Goal: Information Seeking & Learning: Learn about a topic

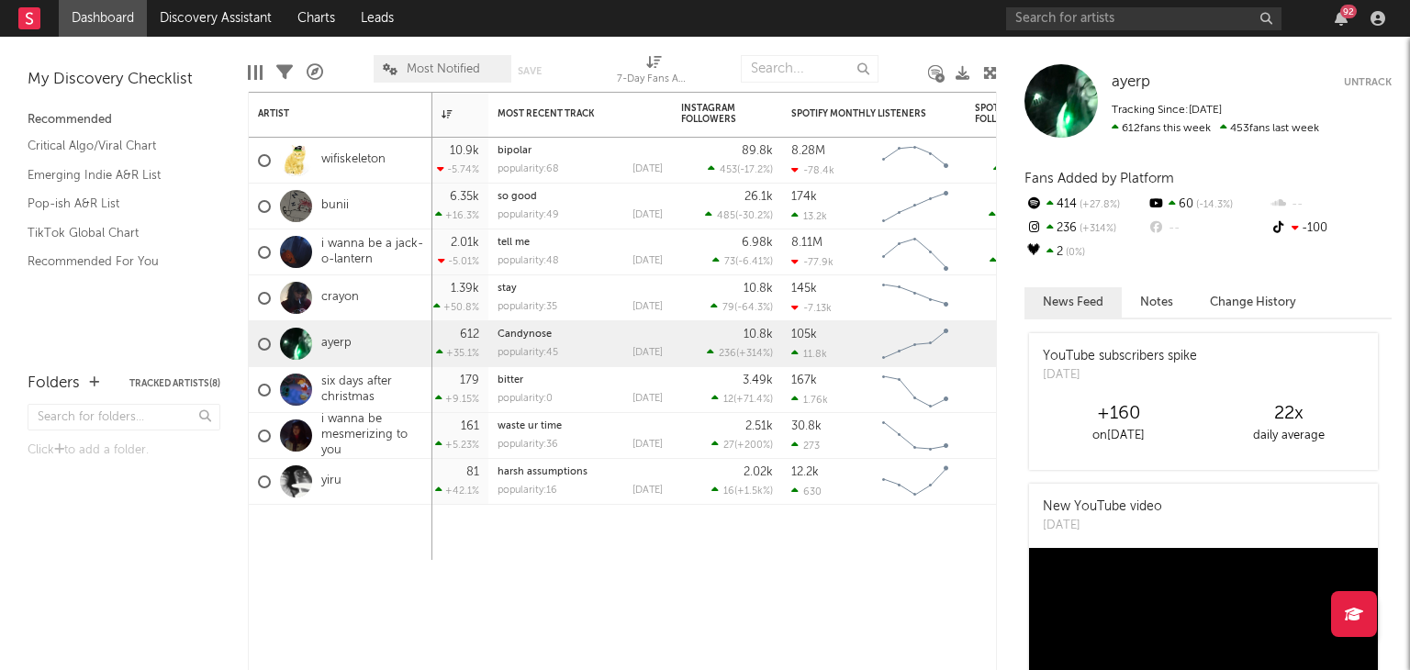
click at [305, 217] on div at bounding box center [296, 206] width 32 height 32
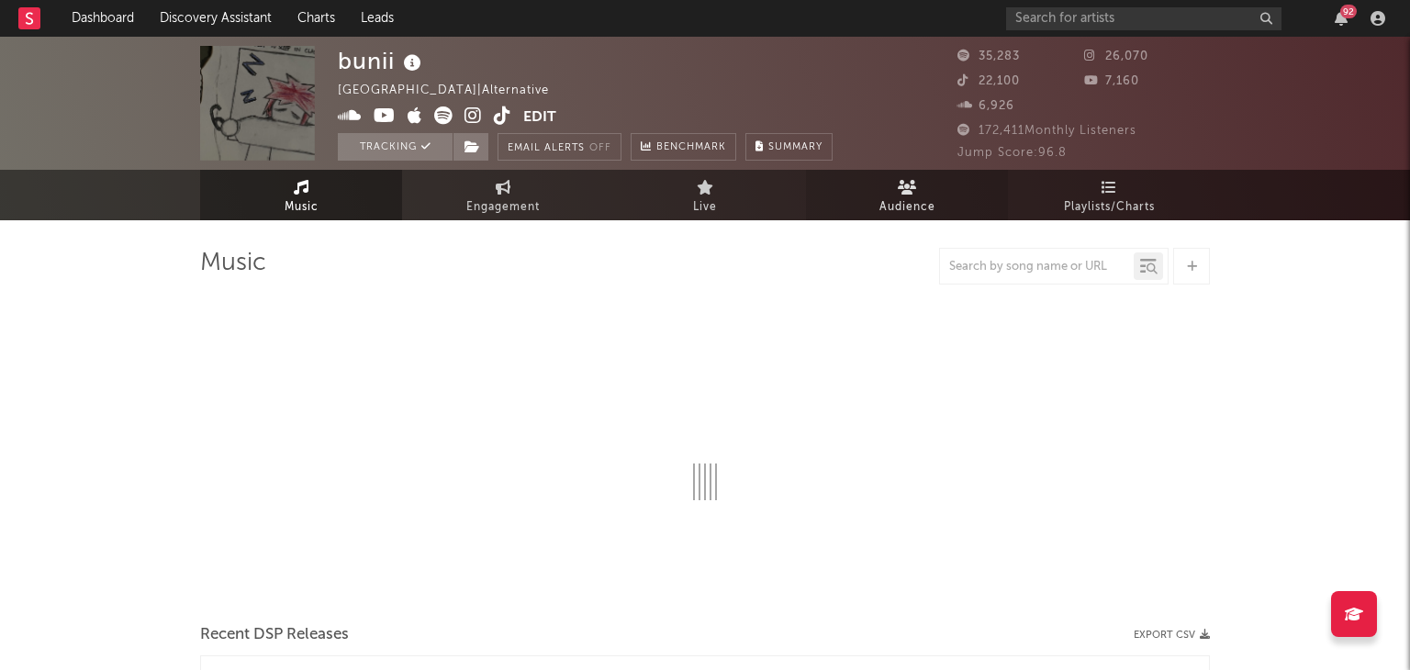
select select "6m"
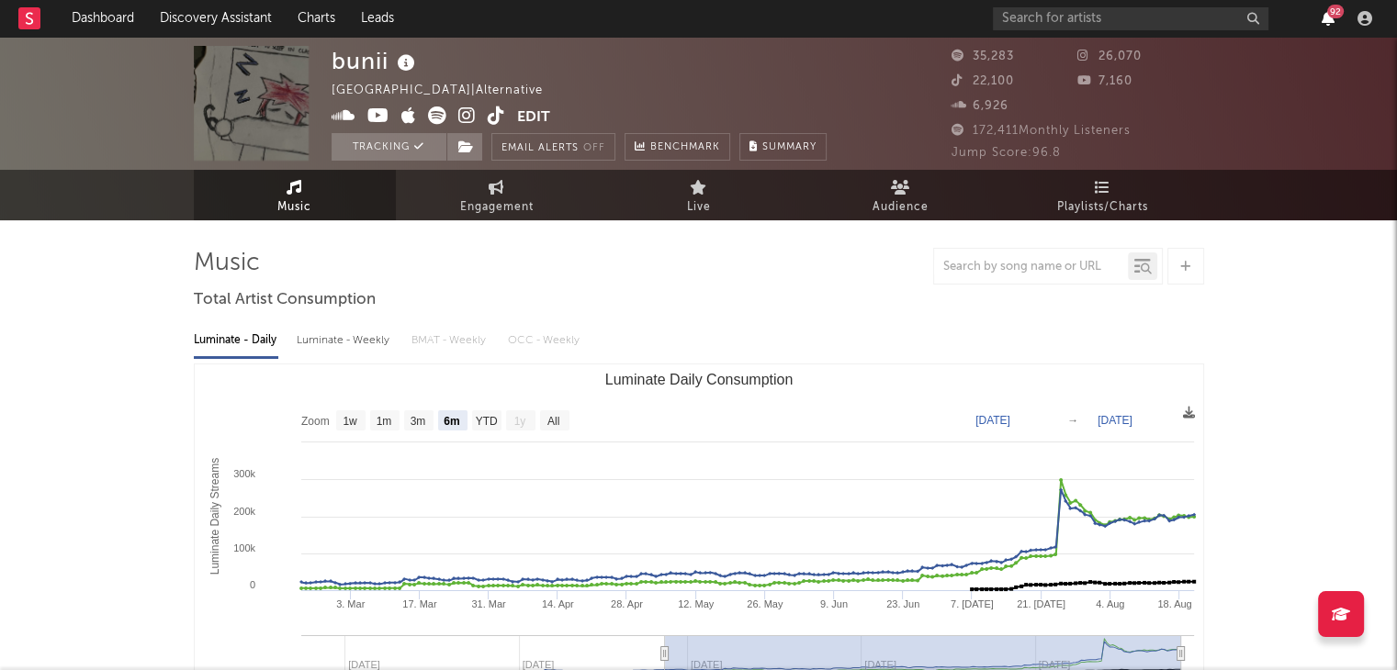
click at [1325, 21] on icon "button" at bounding box center [1327, 18] width 13 height 15
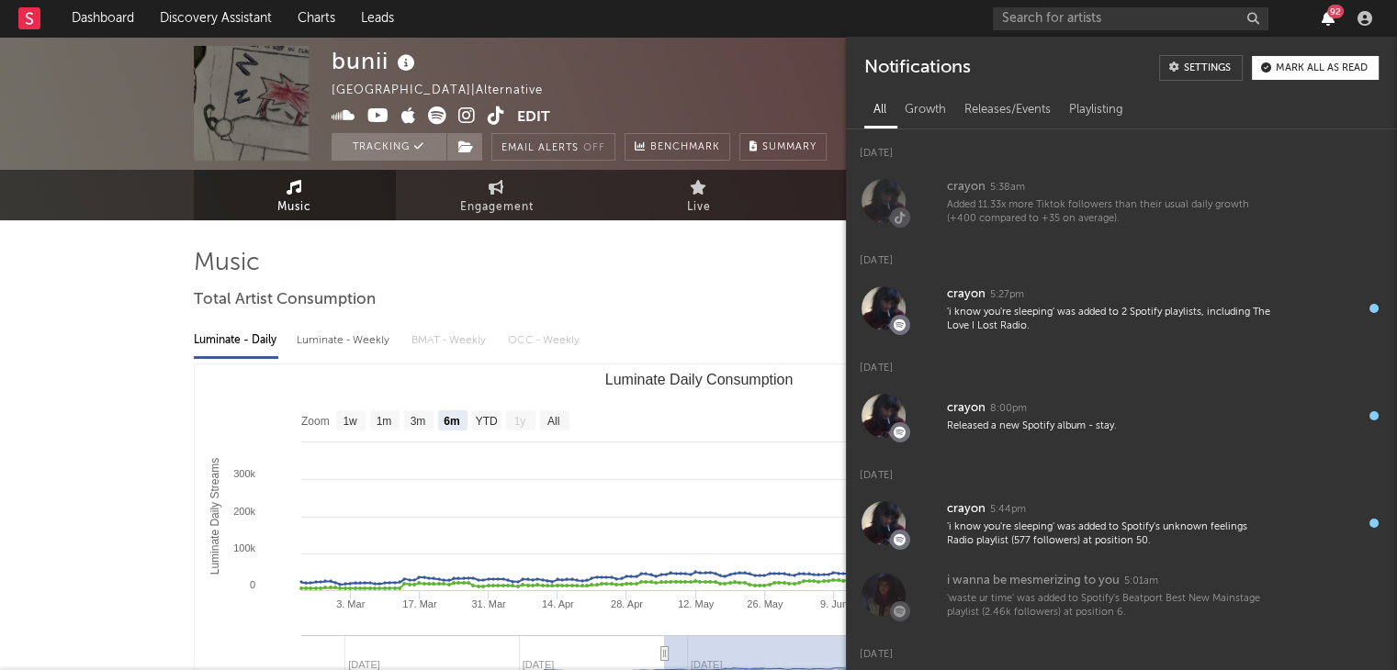
click at [1325, 21] on icon "button" at bounding box center [1327, 18] width 13 height 15
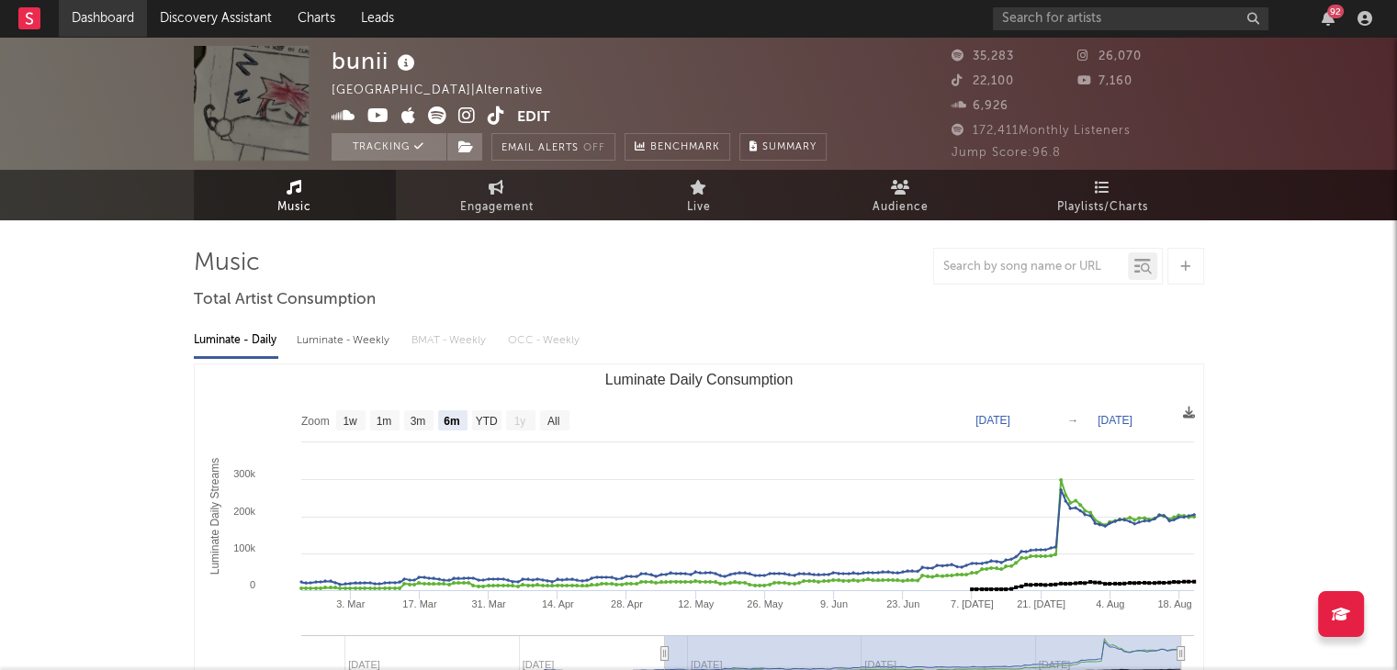
click at [114, 21] on link "Dashboard" at bounding box center [103, 18] width 88 height 37
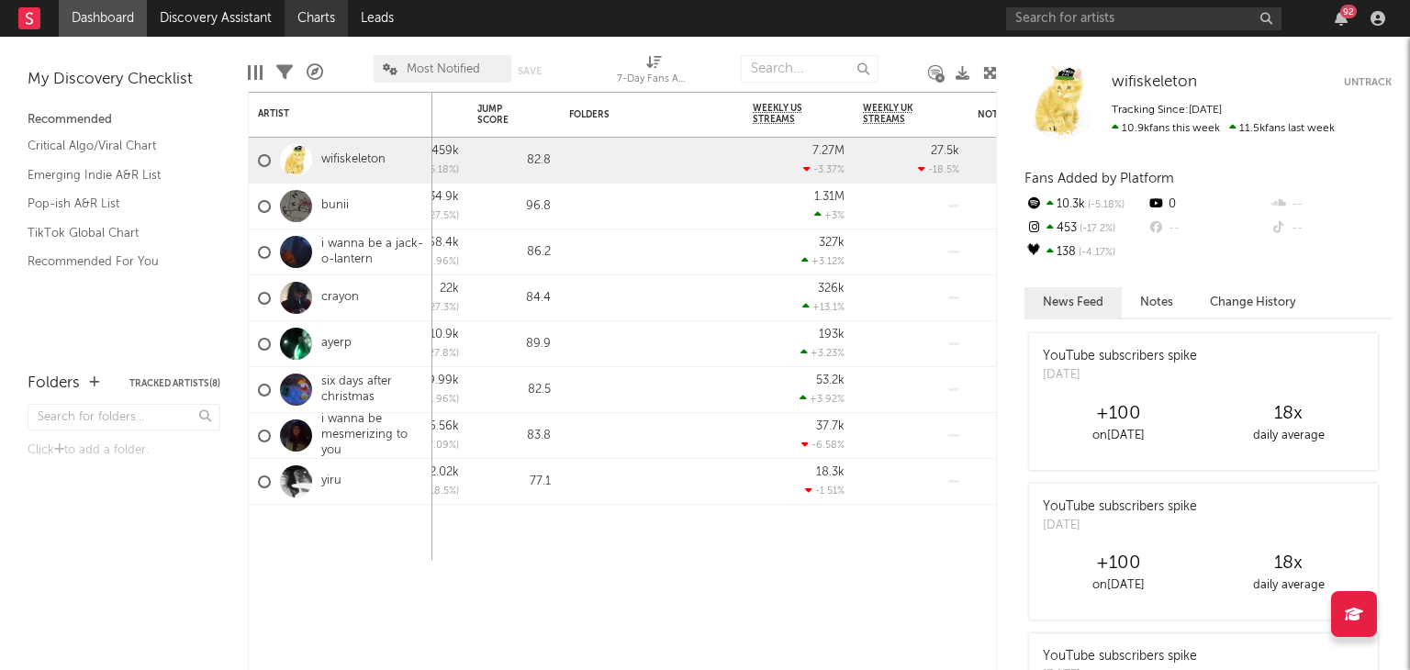
click at [320, 18] on link "Charts" at bounding box center [316, 18] width 63 height 37
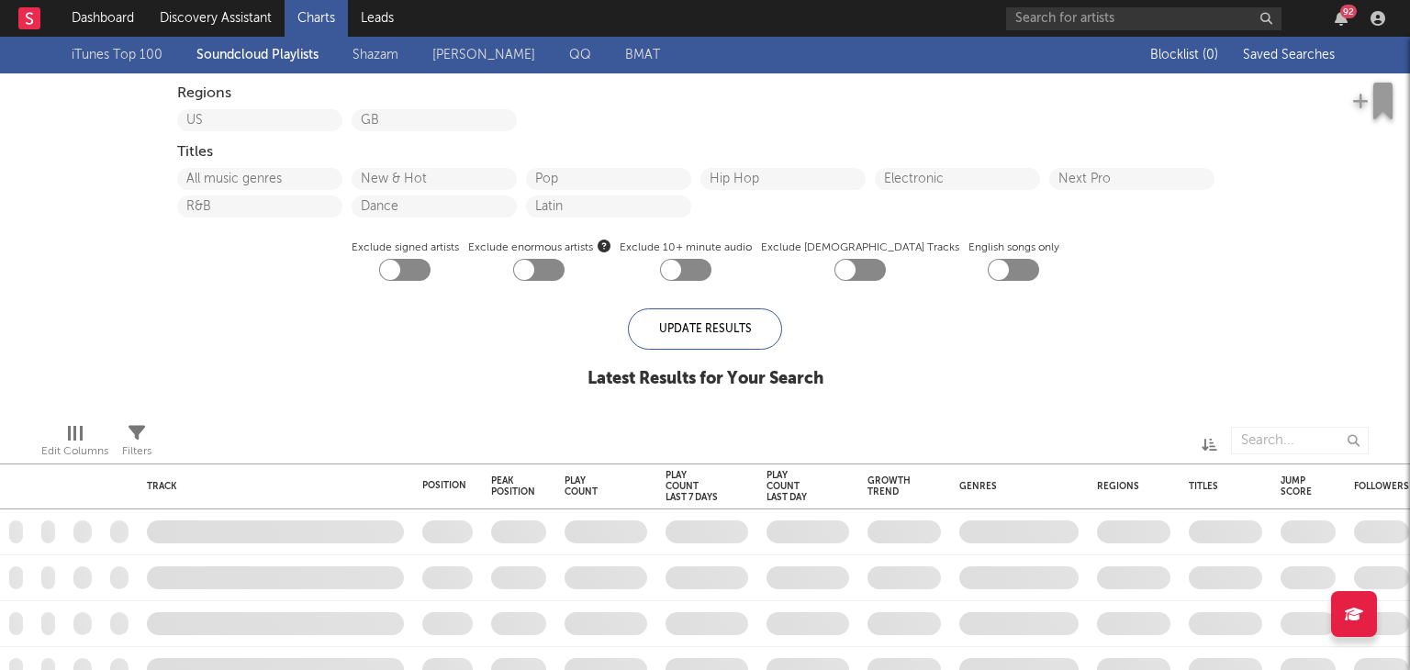
checkbox input "true"
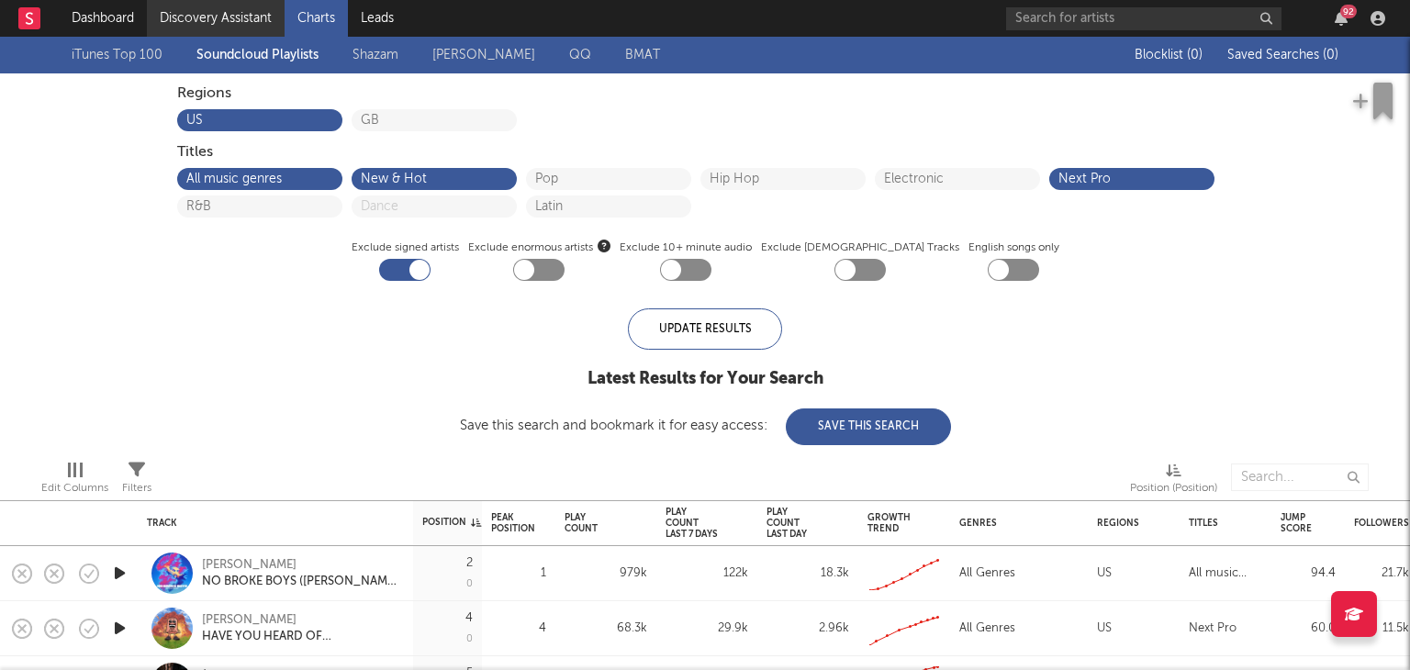
click at [197, 0] on link "Discovery Assistant" at bounding box center [216, 18] width 138 height 37
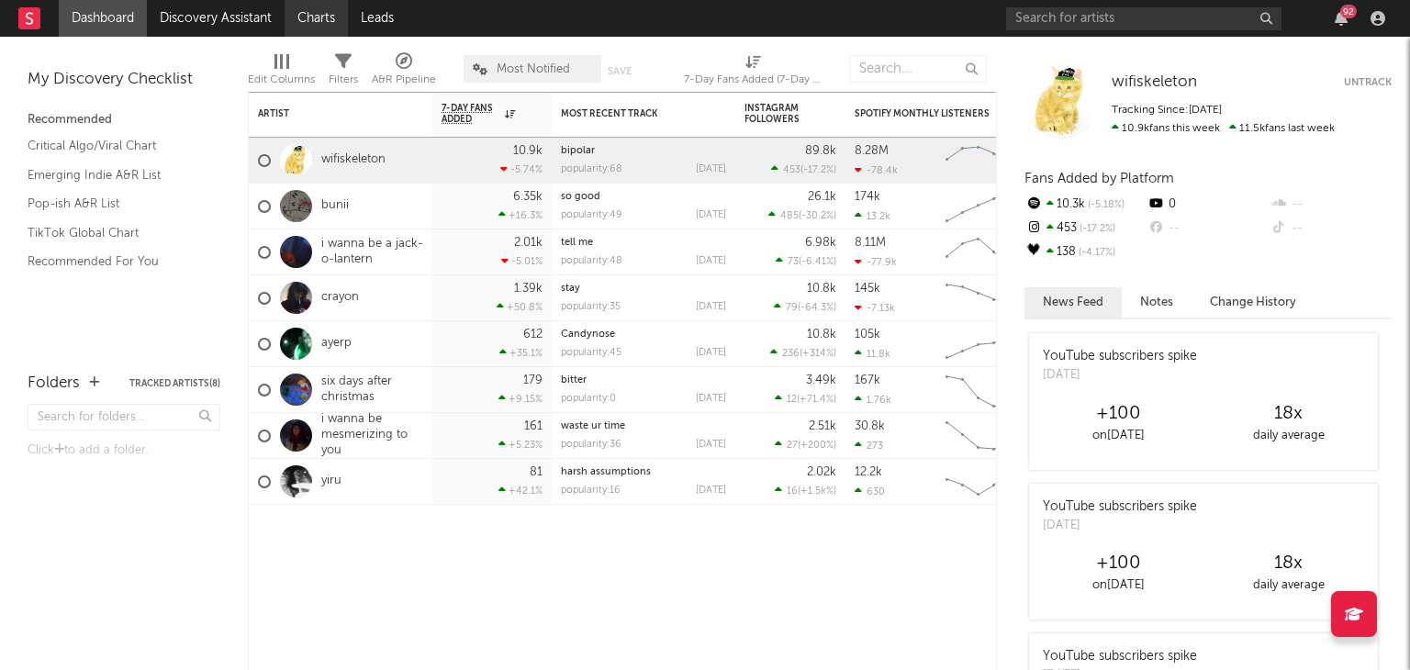
click at [331, 17] on link "Charts" at bounding box center [316, 18] width 63 height 37
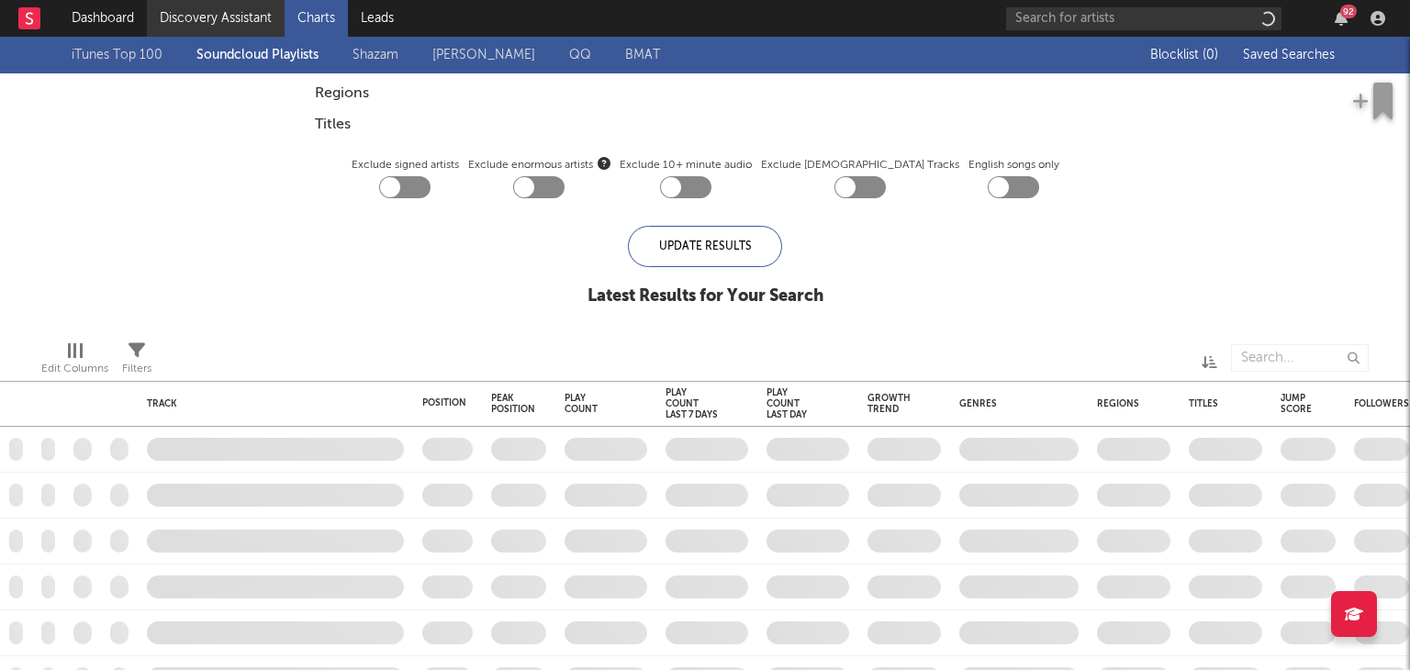
click at [206, 10] on link "Discovery Assistant" at bounding box center [216, 18] width 138 height 37
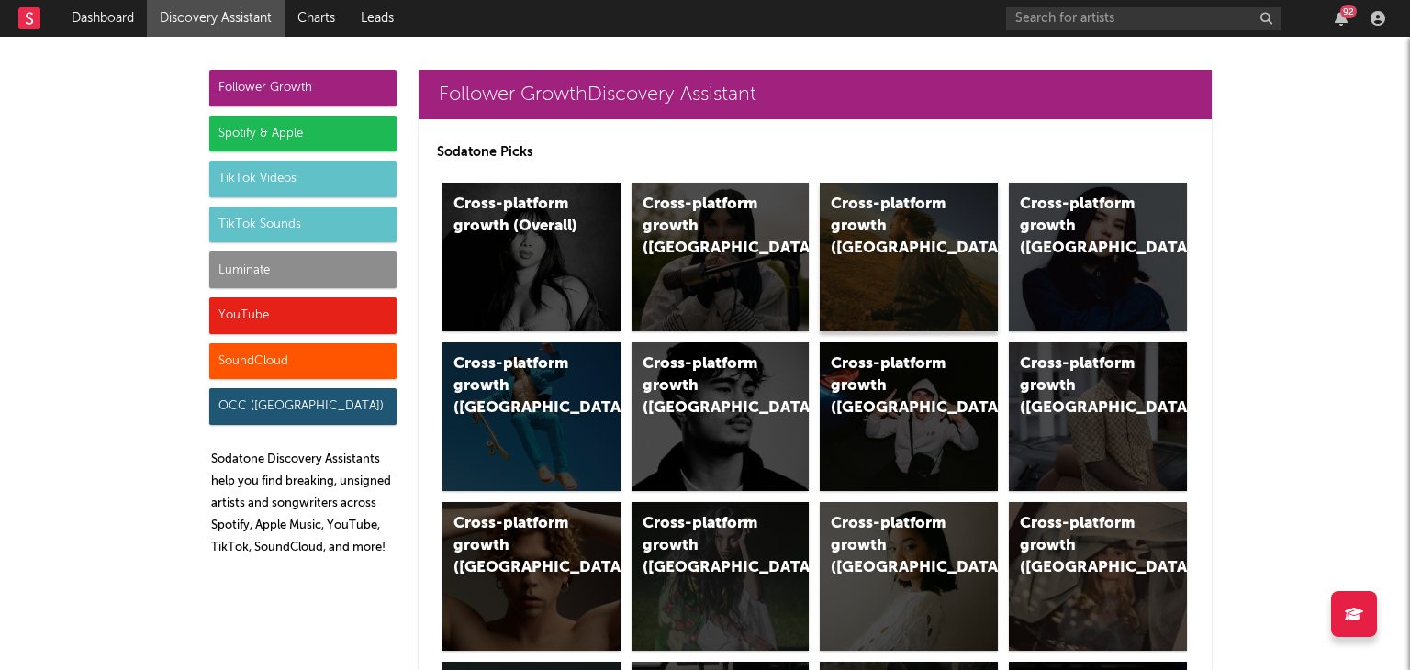
click at [956, 266] on div "Cross-platform growth ([GEOGRAPHIC_DATA])" at bounding box center [909, 257] width 178 height 149
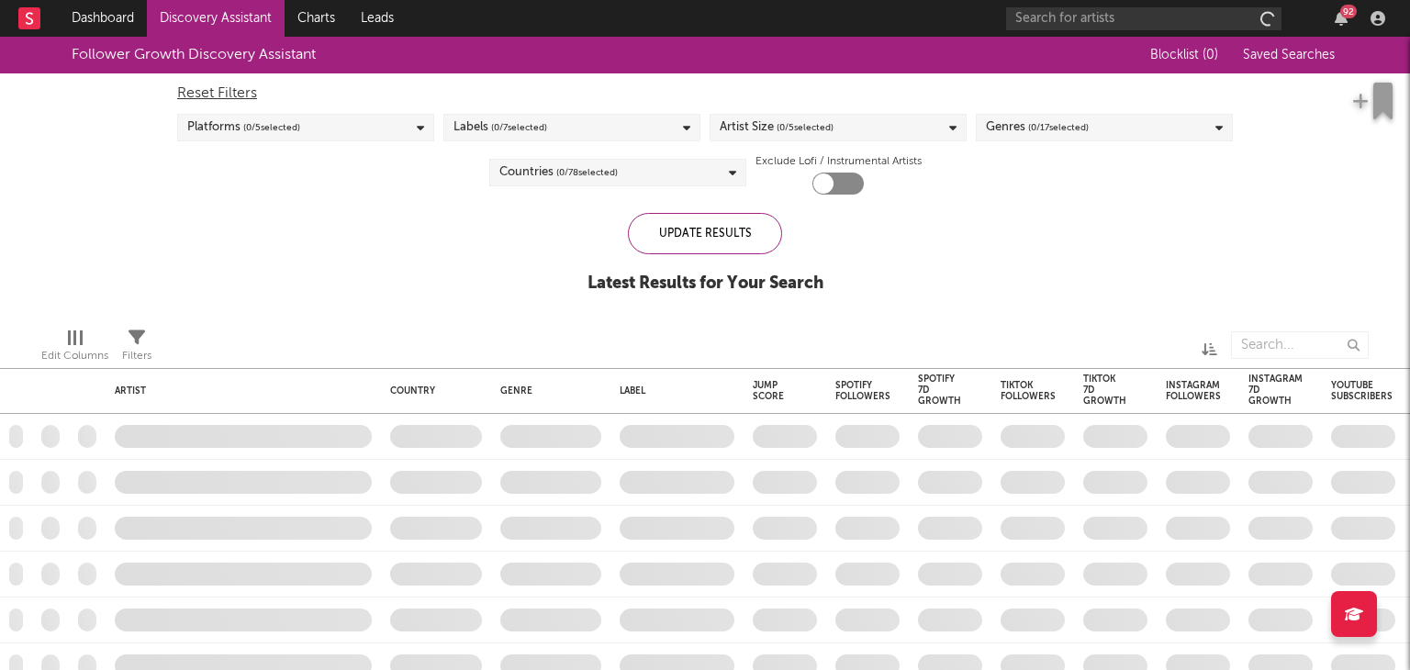
checkbox input "true"
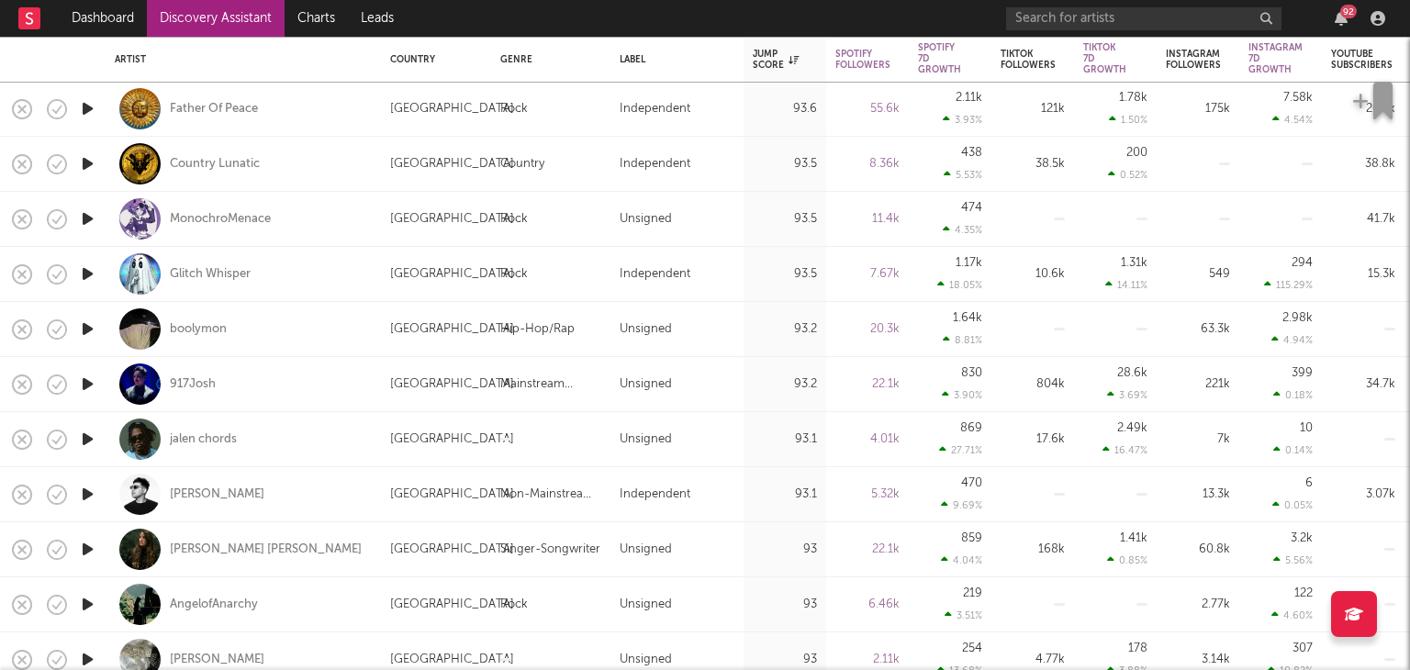
click at [257, 498] on div "Luis Torres" at bounding box center [243, 494] width 257 height 54
select select "1w"
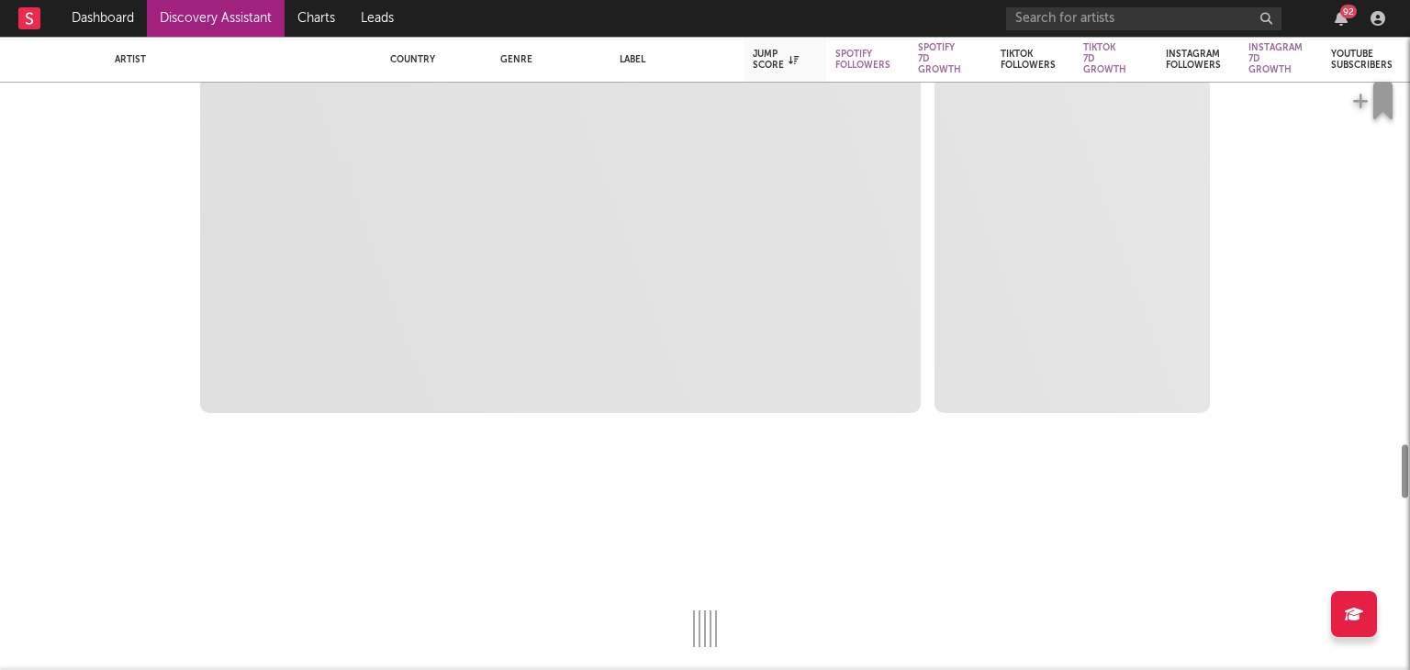
select select "6m"
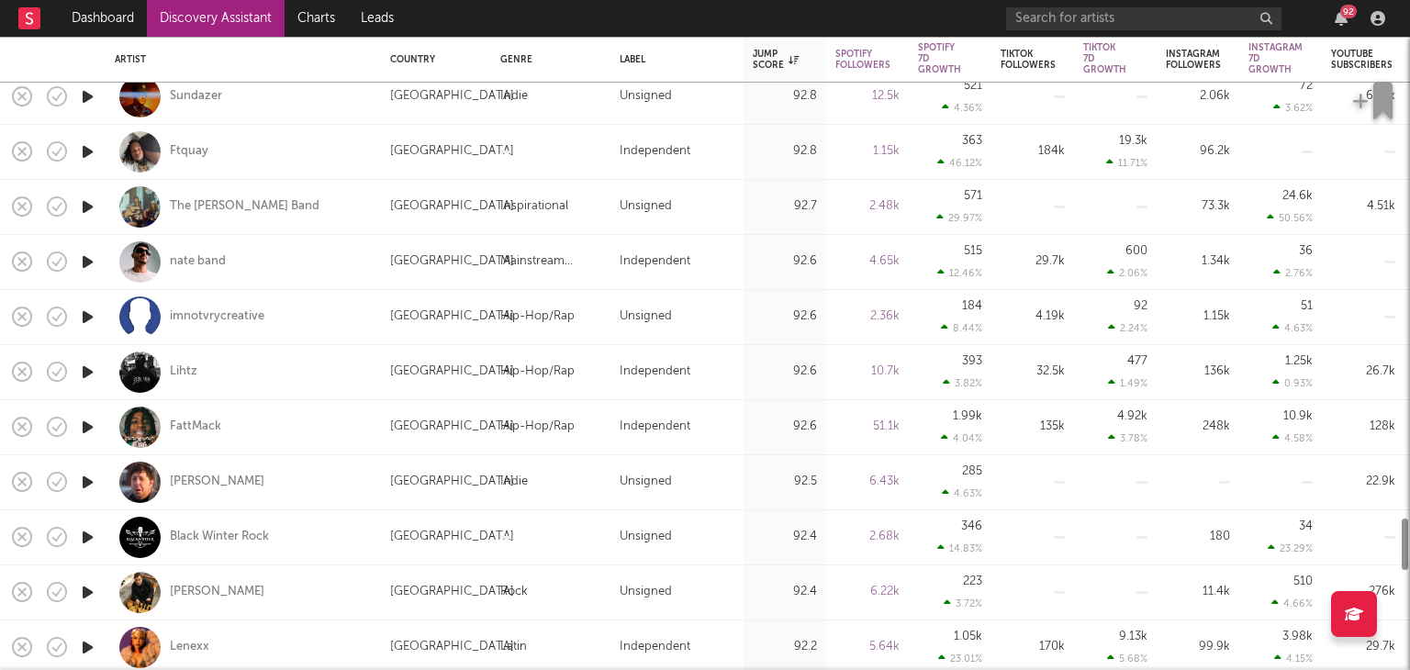
select select "1m"
